Goal: Check status: Check status

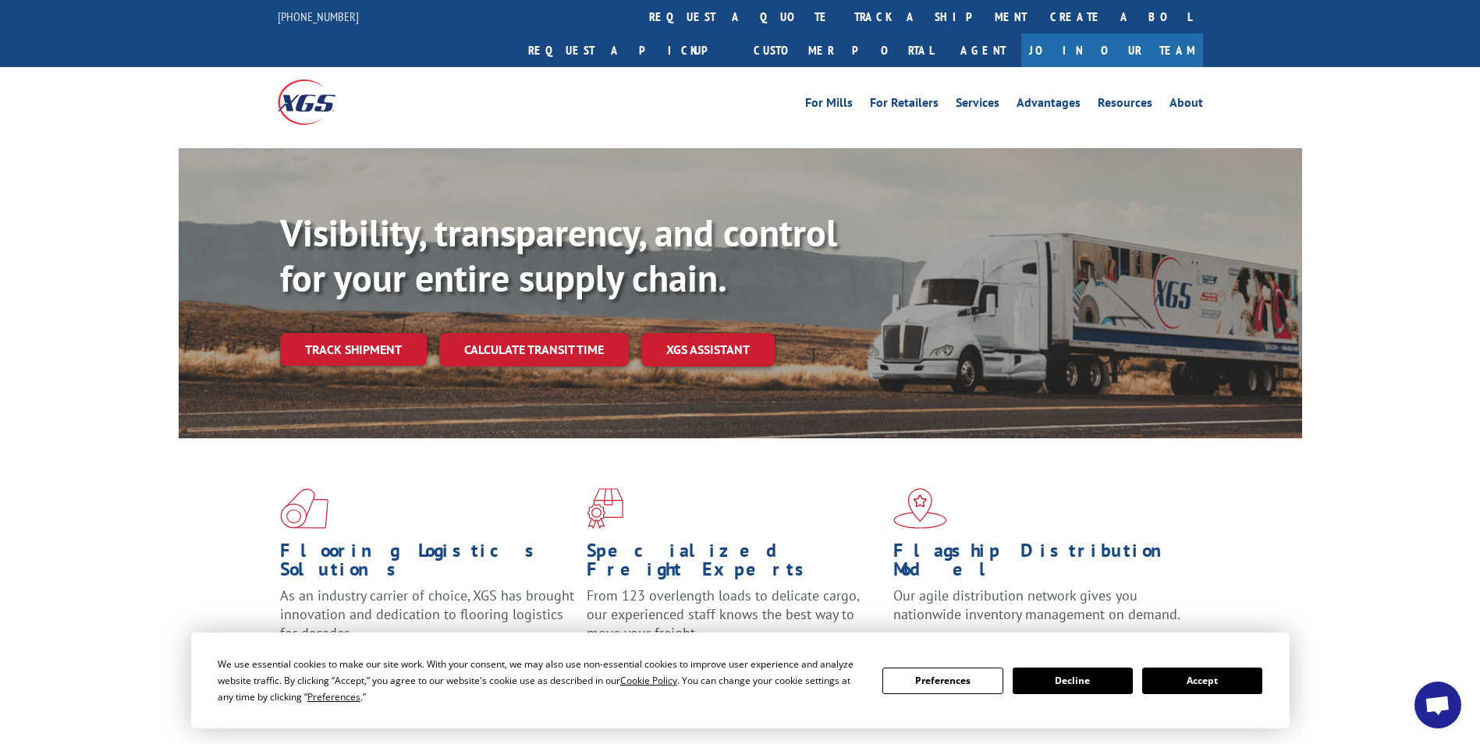
click at [1186, 682] on button "Accept" at bounding box center [1202, 681] width 120 height 27
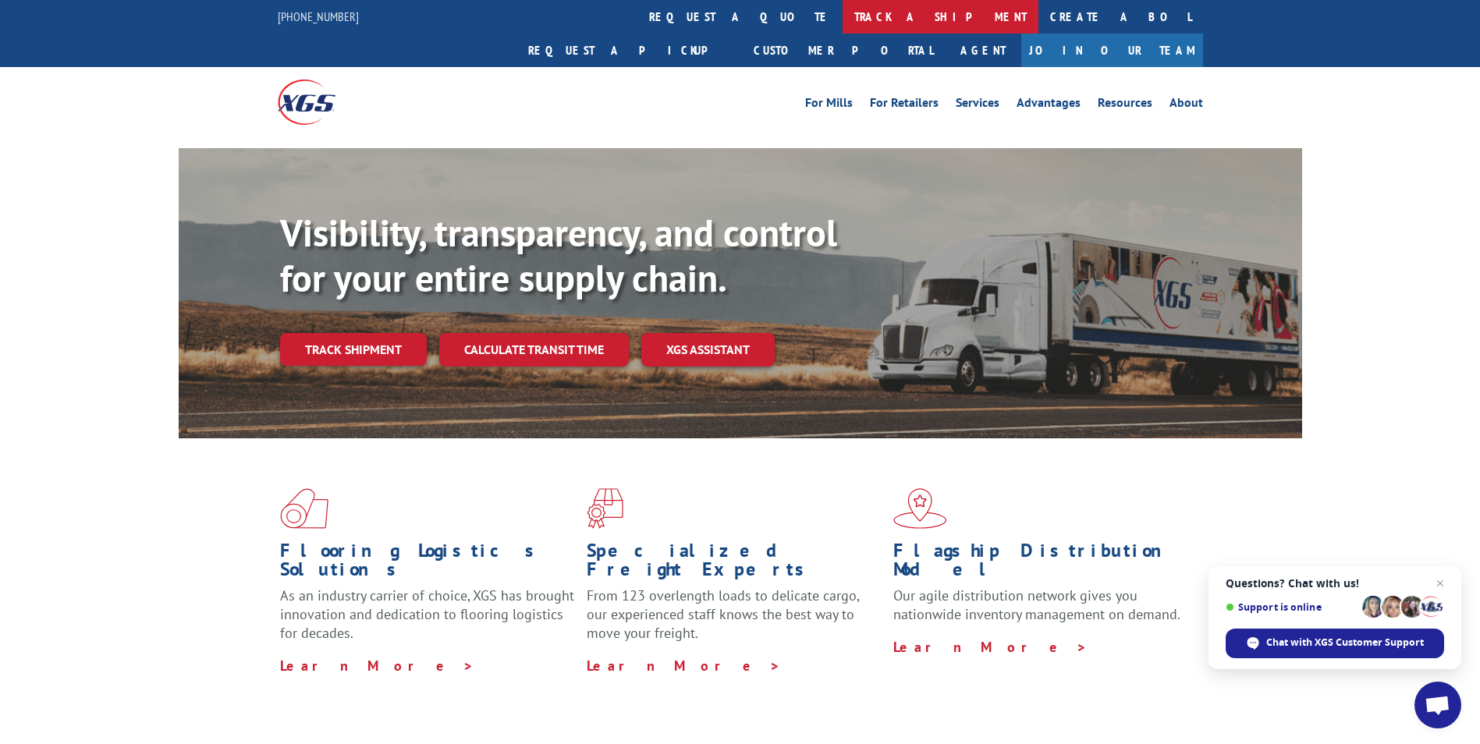
click at [842, 12] on link "track a shipment" at bounding box center [940, 17] width 196 height 34
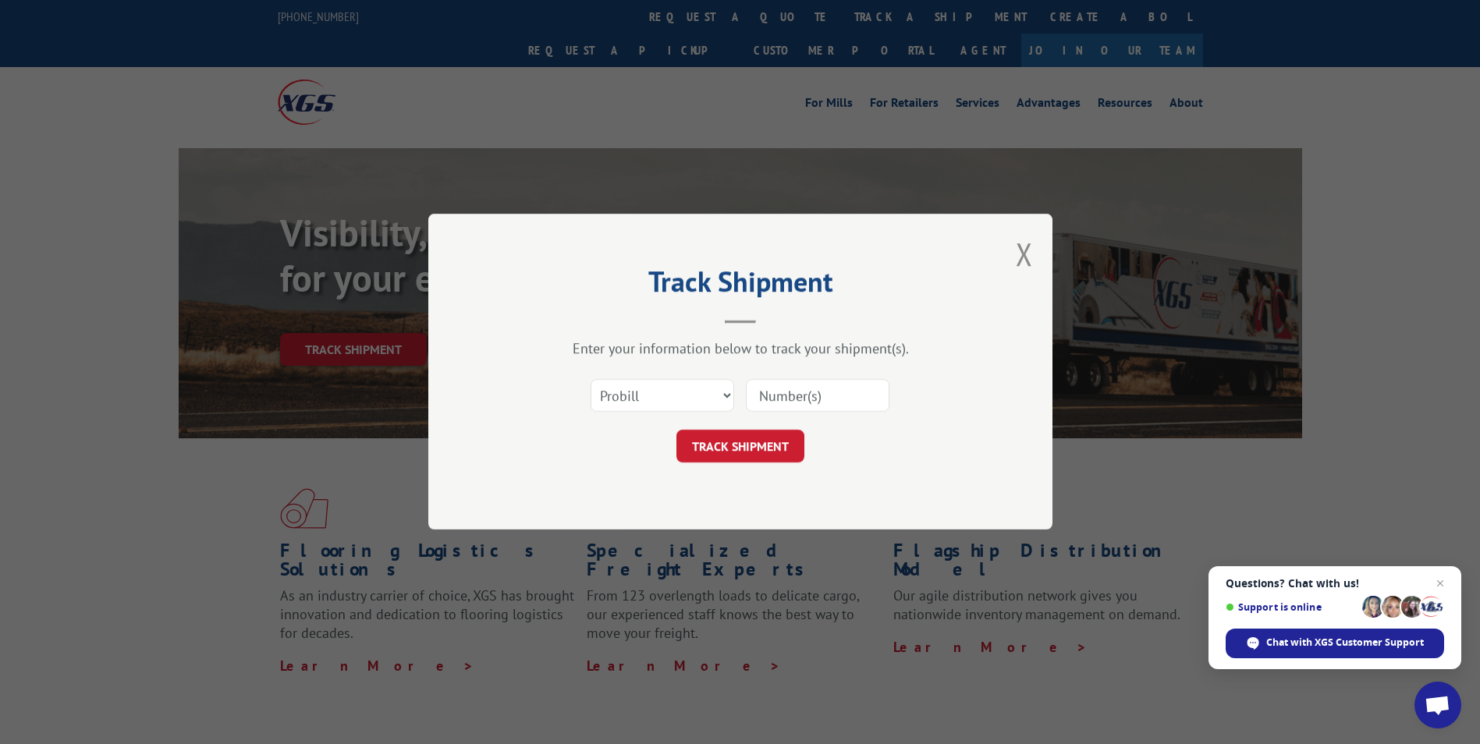
click at [754, 392] on input at bounding box center [818, 396] width 144 height 33
paste input "17517848"
type input "17517848"
click at [730, 448] on button "TRACK SHIPMENT" at bounding box center [740, 447] width 128 height 33
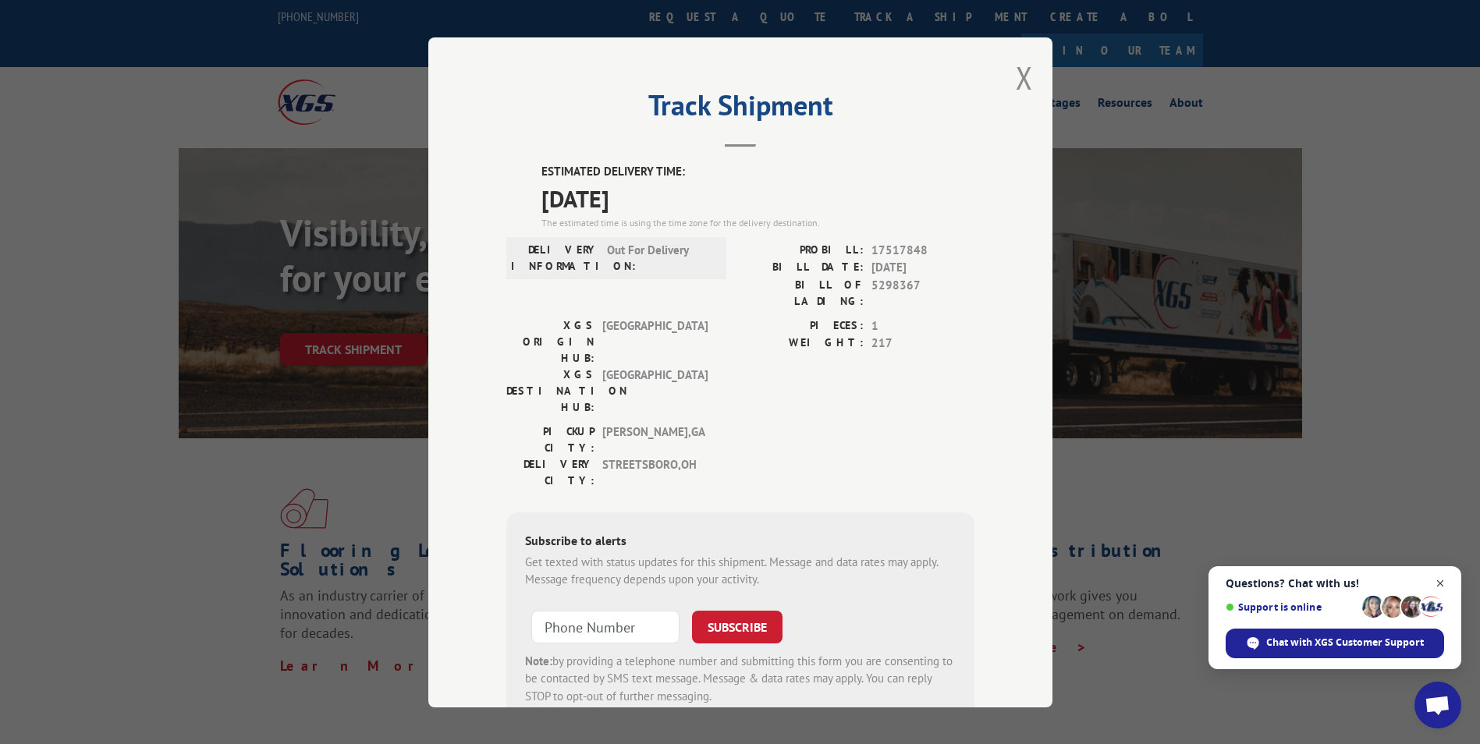
click at [1444, 579] on span "Close chat" at bounding box center [1439, 583] width 19 height 19
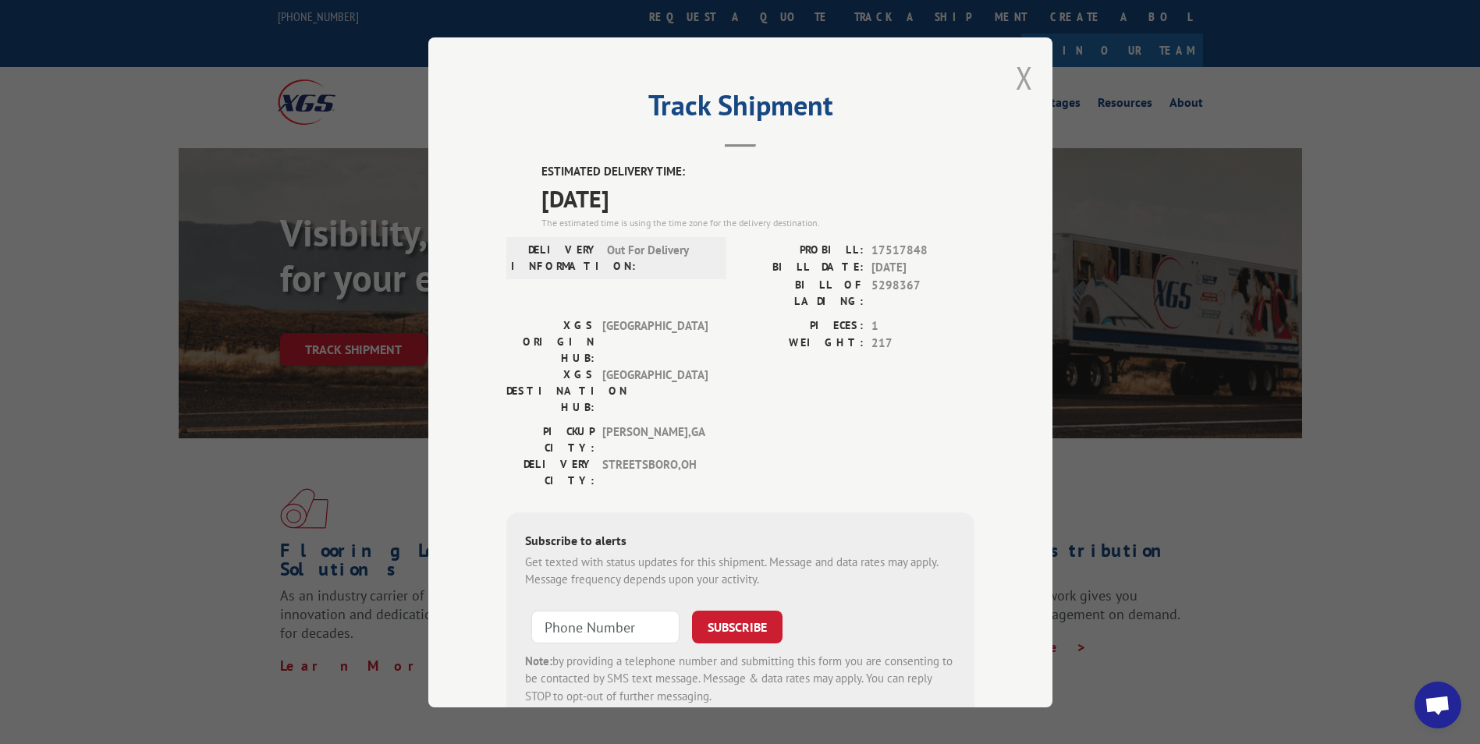
click at [1022, 77] on button "Close modal" at bounding box center [1023, 77] width 17 height 41
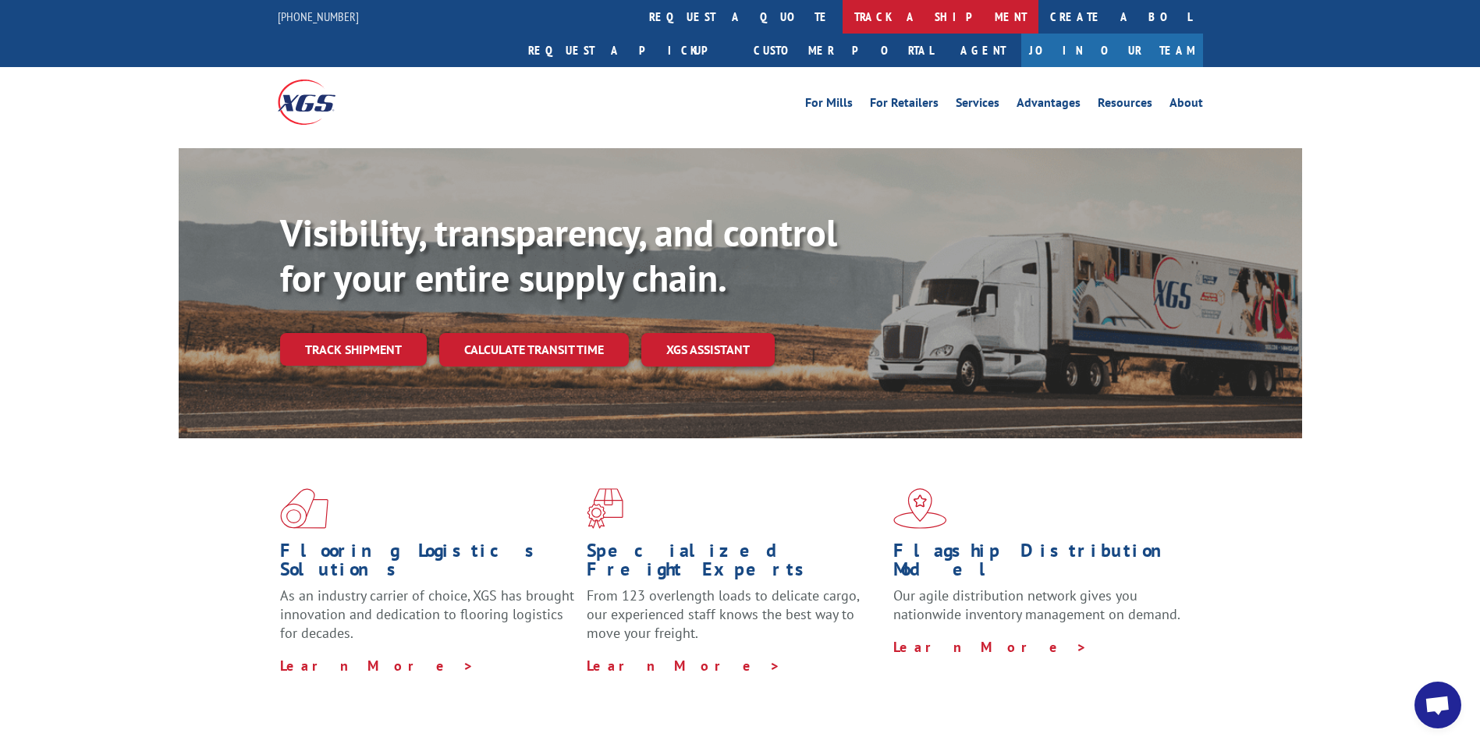
click at [842, 21] on link "track a shipment" at bounding box center [940, 17] width 196 height 34
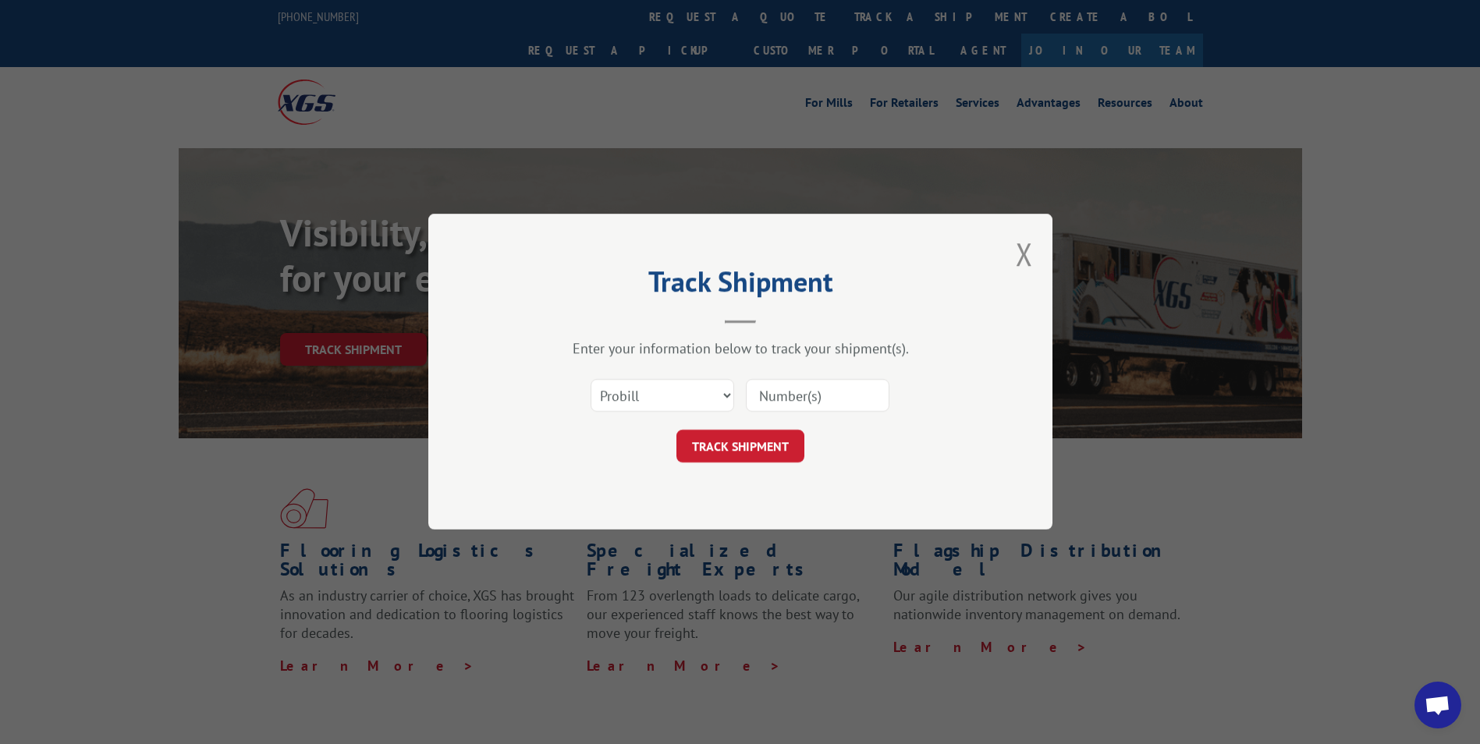
paste input "018142250909"
type input "018142250909"
click at [728, 438] on button "TRACK SHIPMENT" at bounding box center [740, 447] width 128 height 33
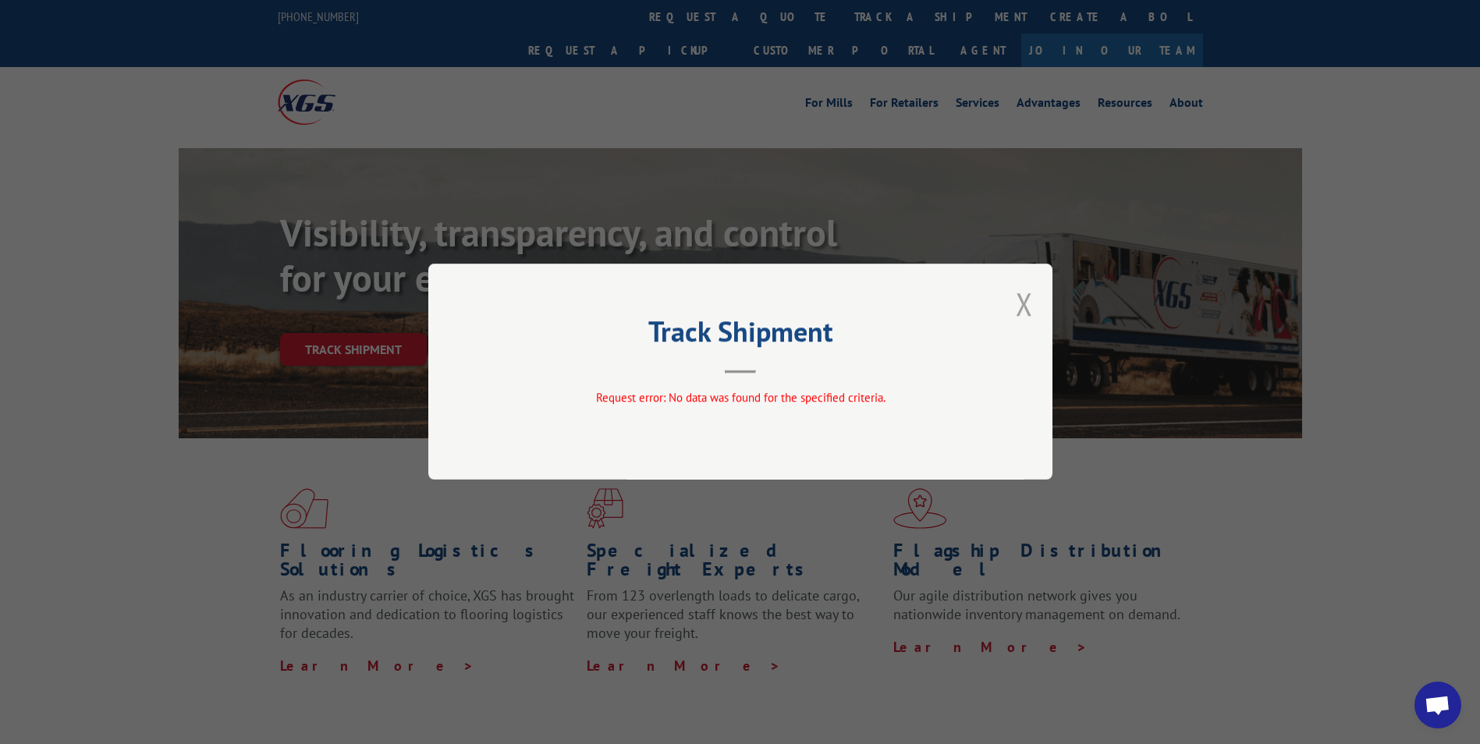
click at [1024, 299] on button "Close modal" at bounding box center [1023, 303] width 17 height 41
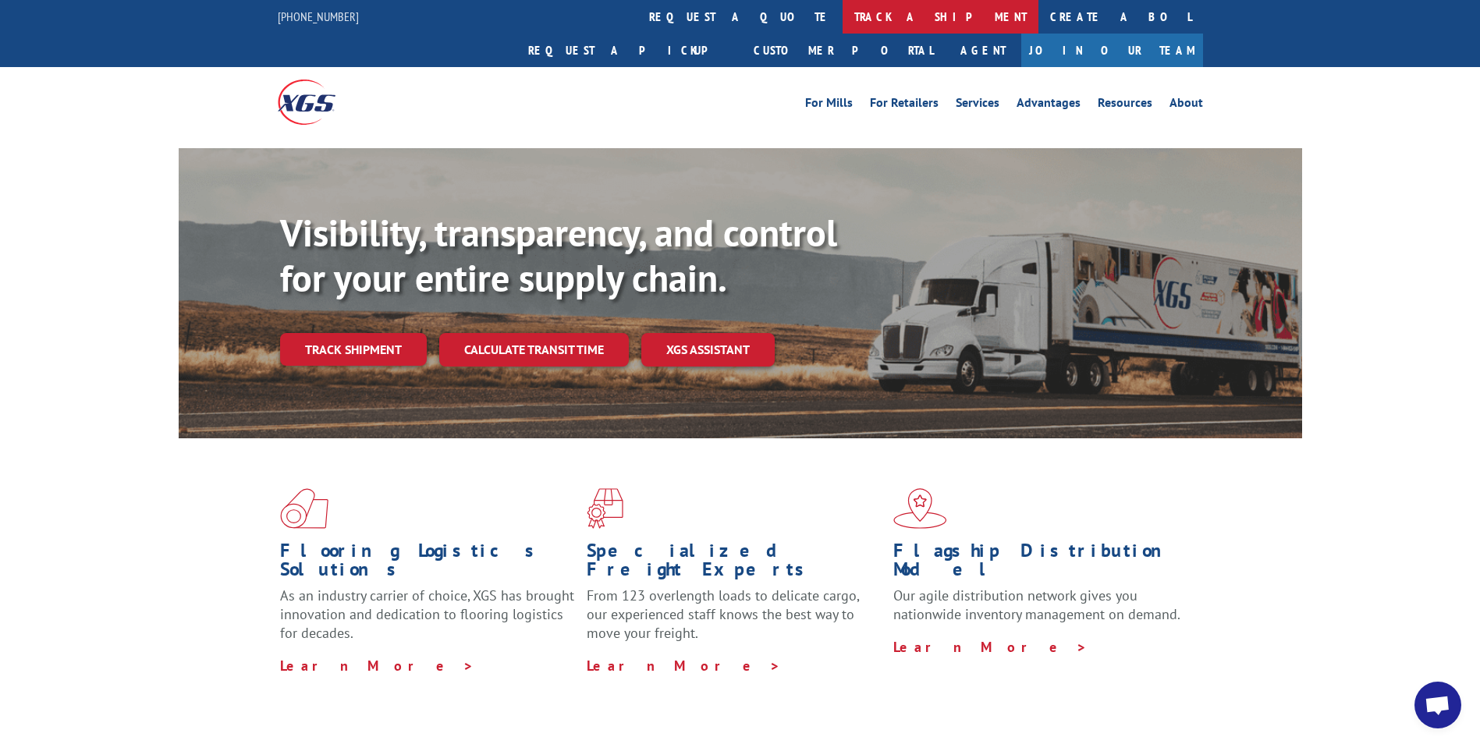
click at [842, 17] on link "track a shipment" at bounding box center [940, 17] width 196 height 34
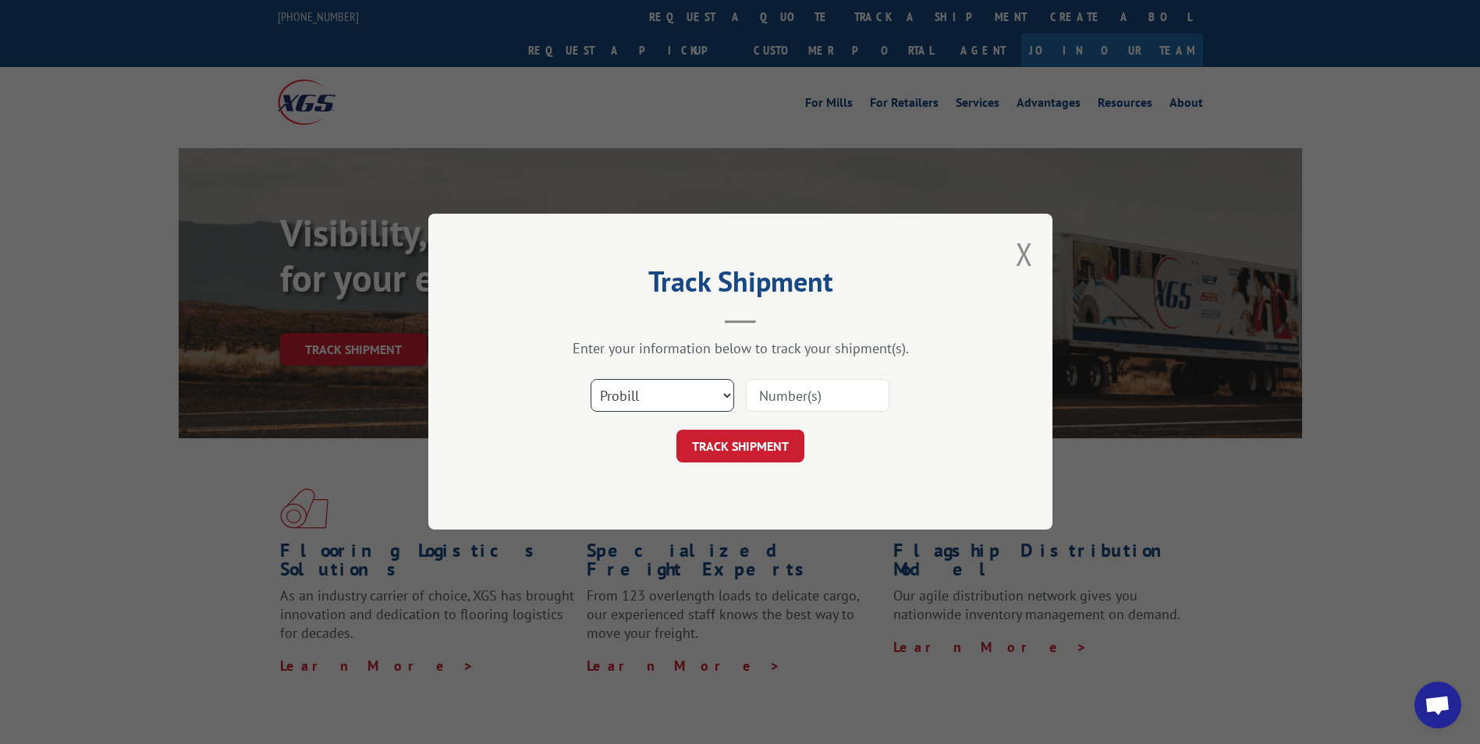
click at [625, 400] on select "Select category... Probill BOL PO" at bounding box center [662, 396] width 144 height 33
select select "po"
click at [590, 380] on select "Select category... Probill BOL PO" at bounding box center [662, 396] width 144 height 33
paste input "10541909"
type input "10541909"
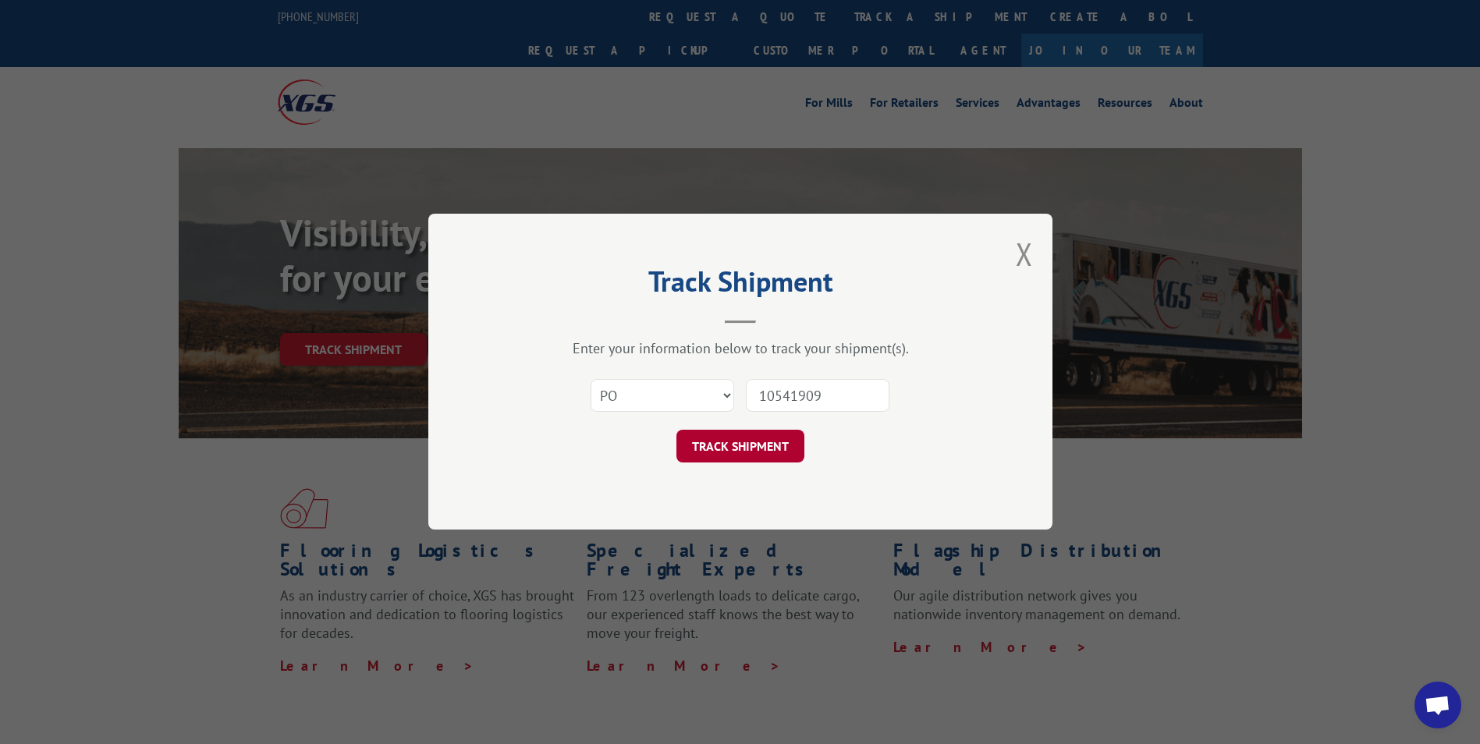
click at [722, 450] on button "TRACK SHIPMENT" at bounding box center [740, 447] width 128 height 33
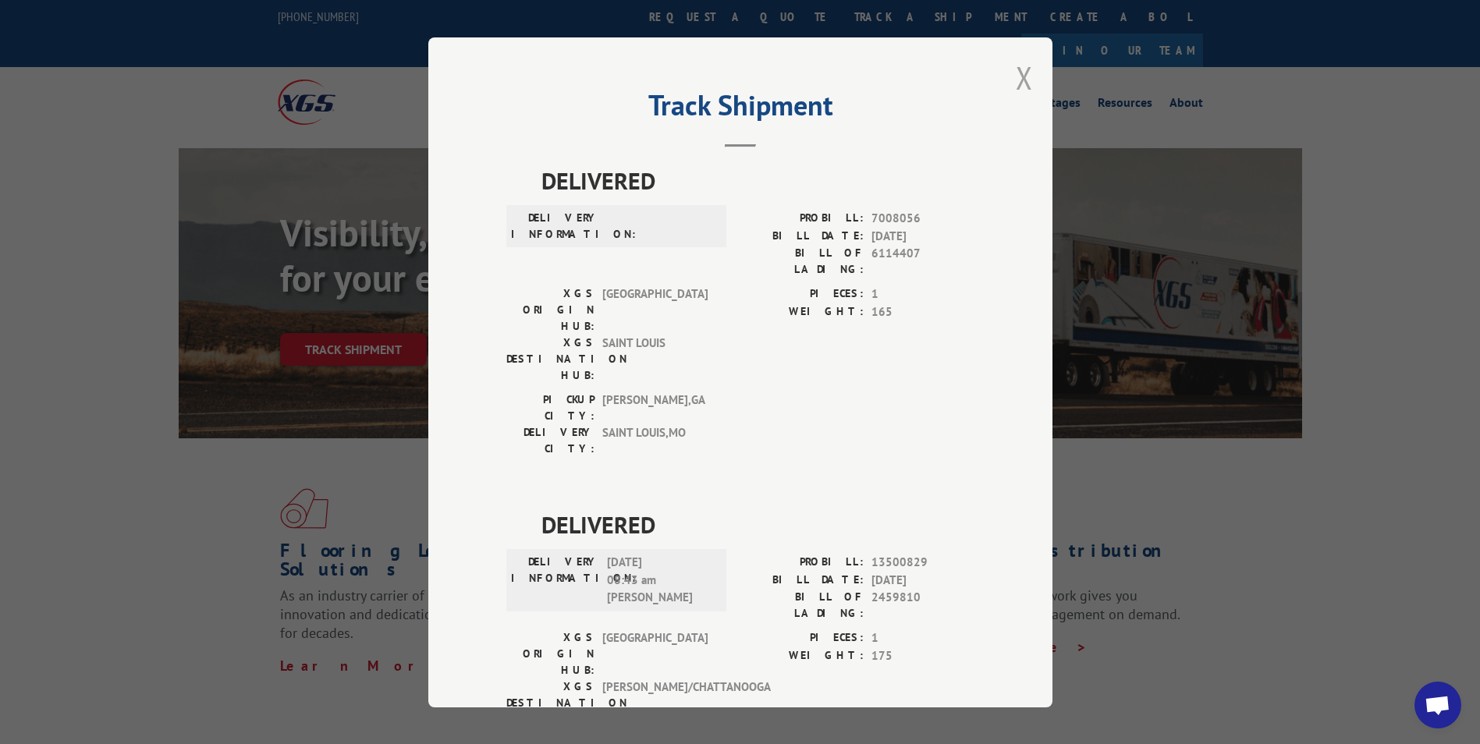
click at [1015, 76] on button "Close modal" at bounding box center [1023, 77] width 17 height 41
